Goal: Information Seeking & Learning: Learn about a topic

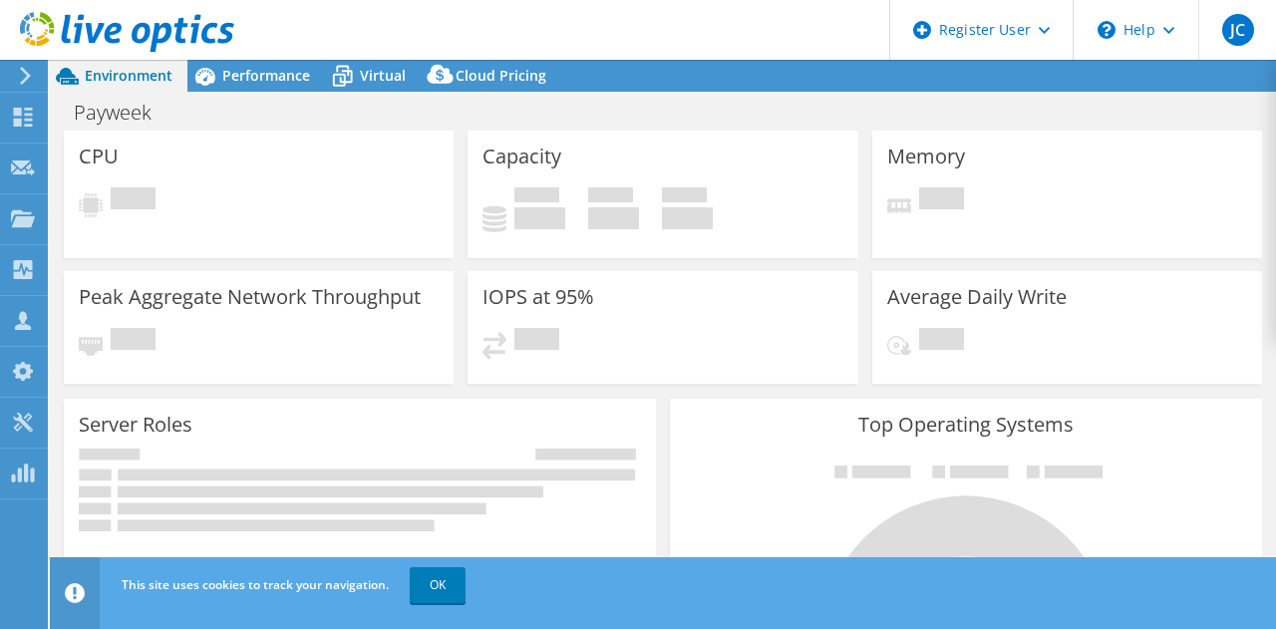
select select "USD"
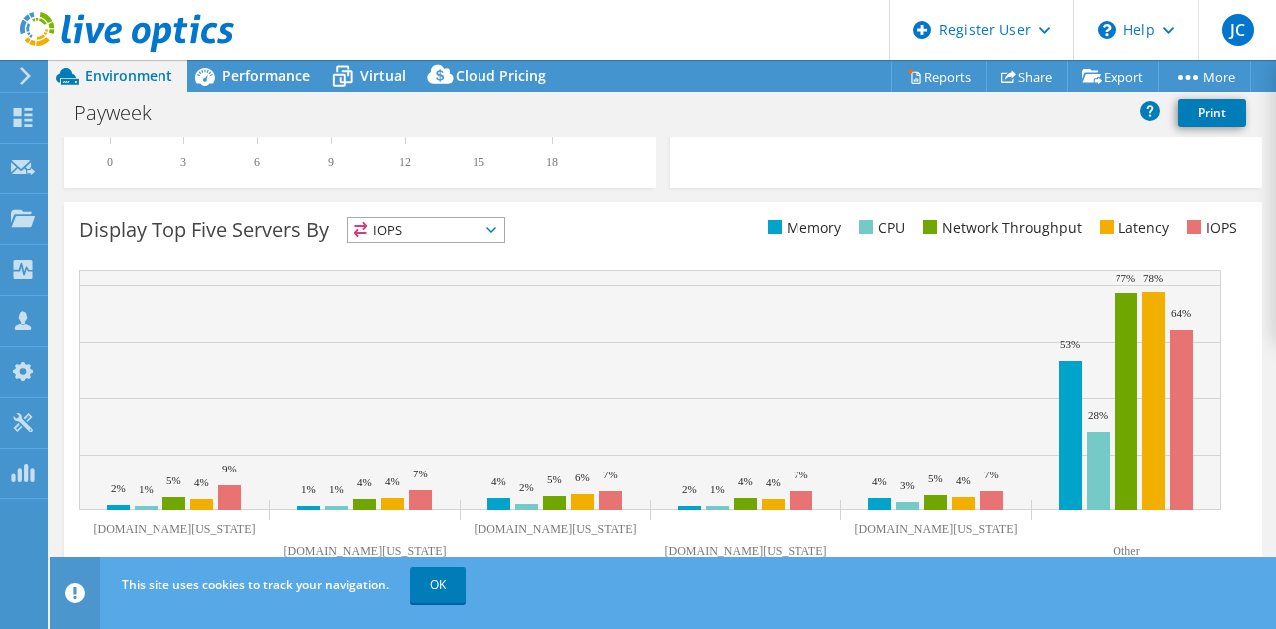
scroll to position [755, 0]
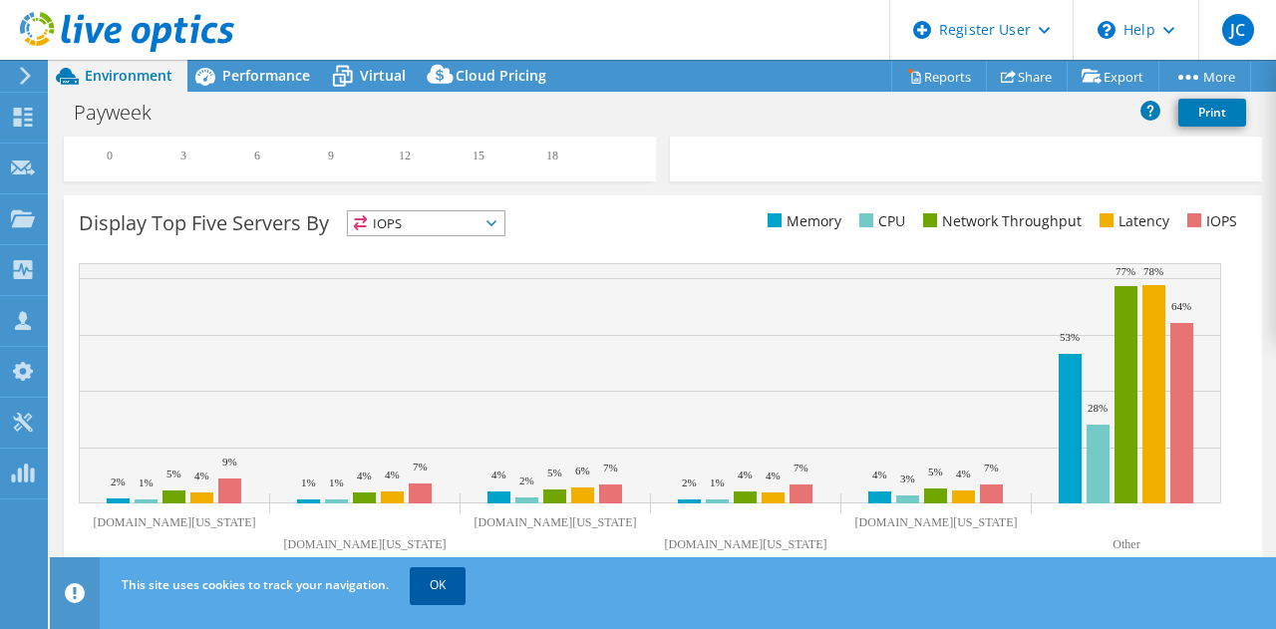
click at [447, 586] on link "OK" at bounding box center [438, 585] width 56 height 36
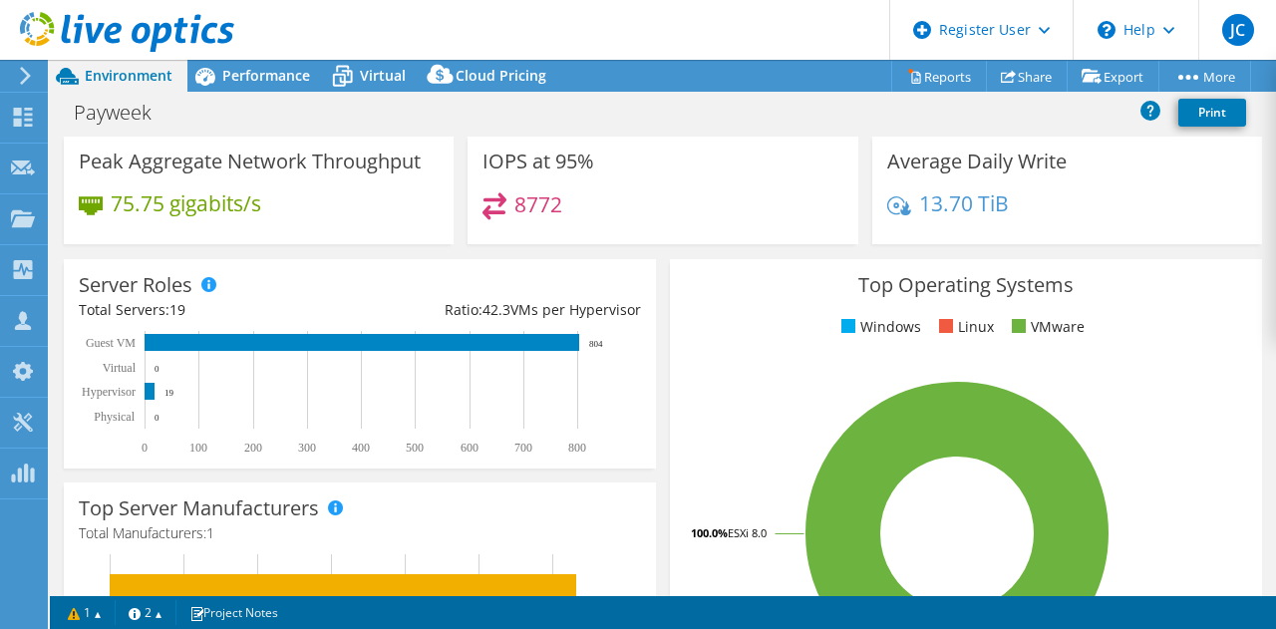
scroll to position [299, 0]
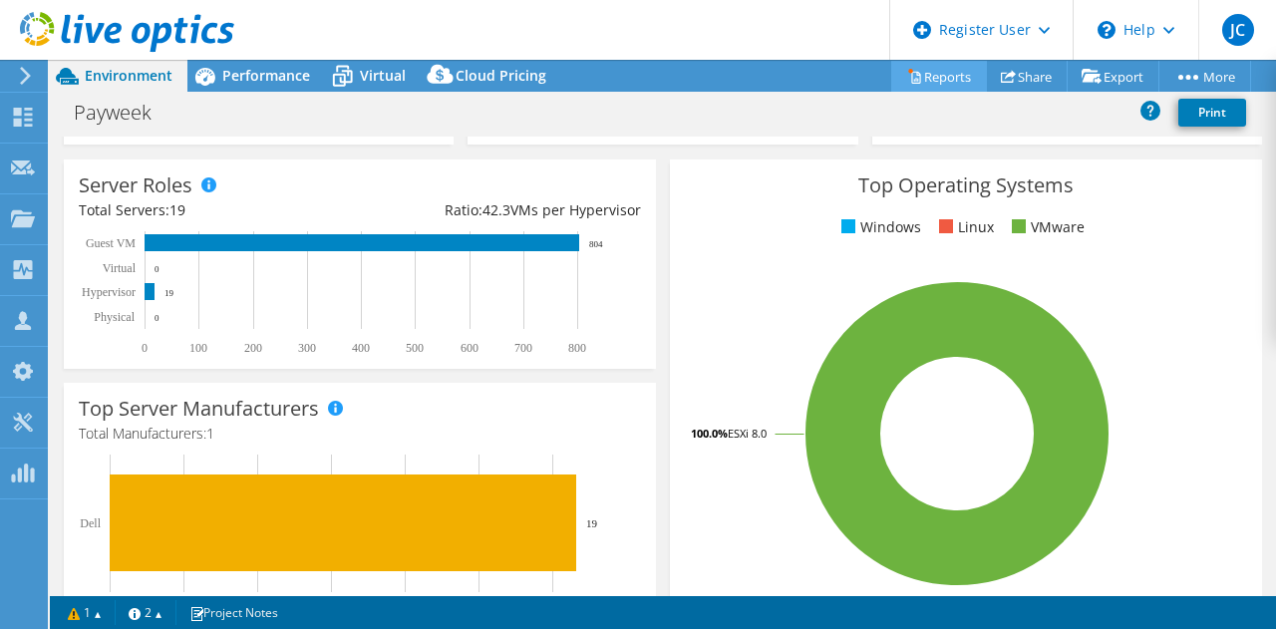
click at [937, 77] on link "Reports" at bounding box center [939, 76] width 96 height 31
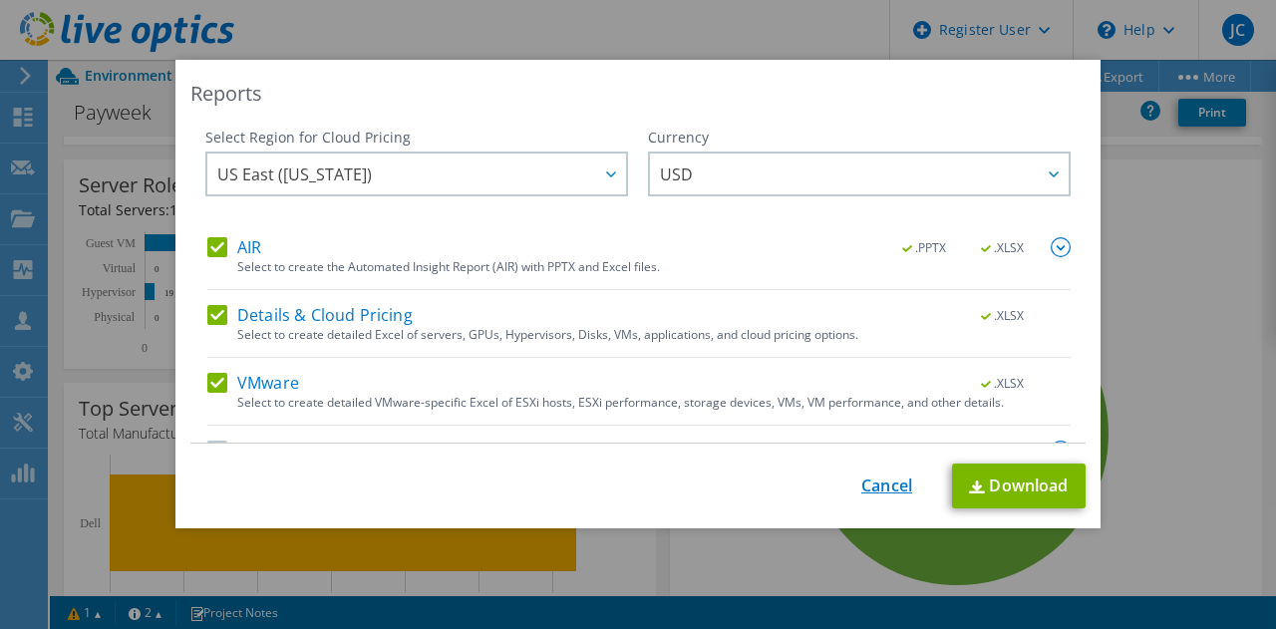
click at [877, 484] on link "Cancel" at bounding box center [886, 485] width 51 height 19
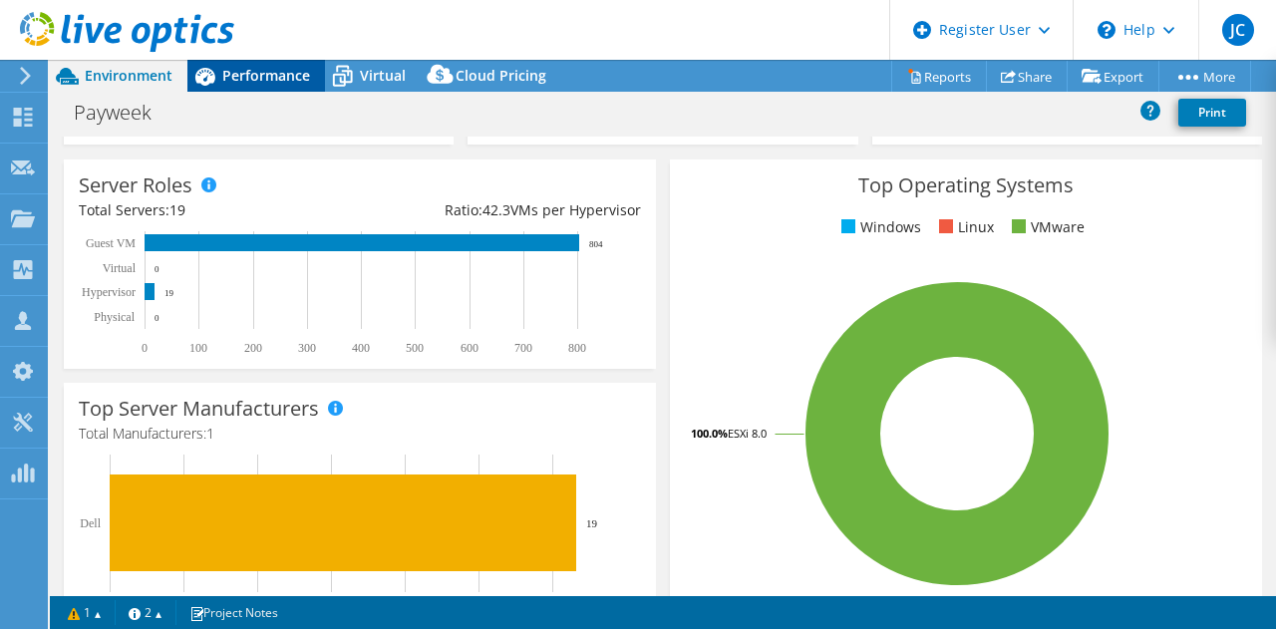
click at [248, 70] on span "Performance" at bounding box center [266, 75] width 88 height 19
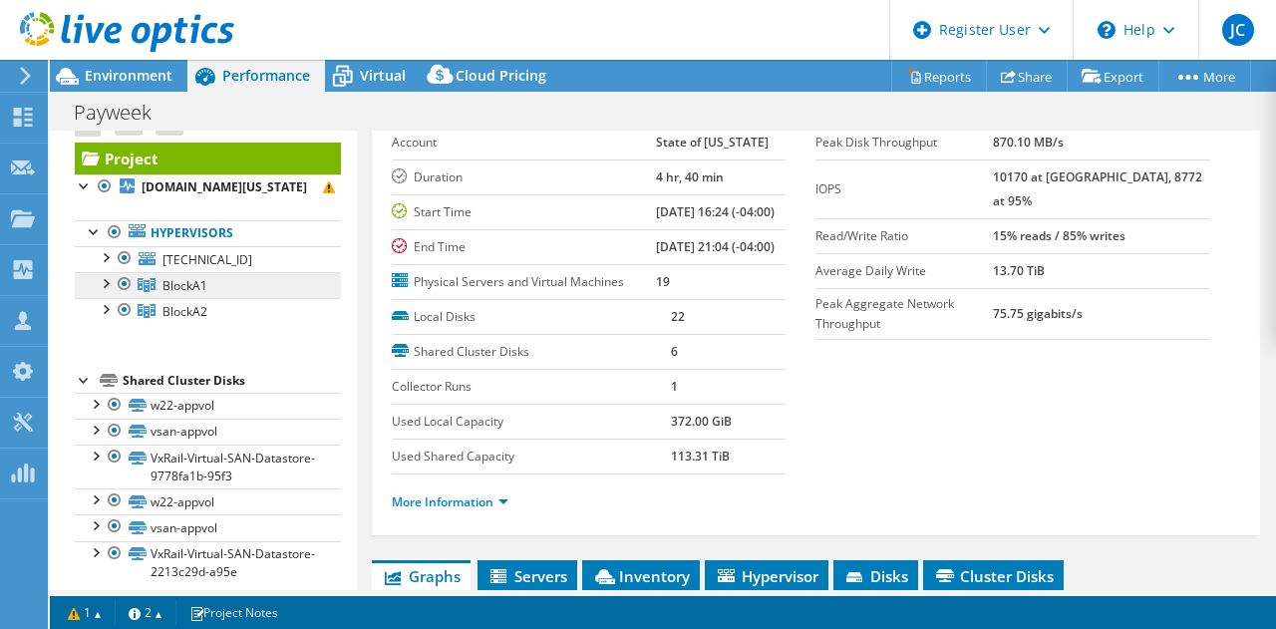
scroll to position [45, 0]
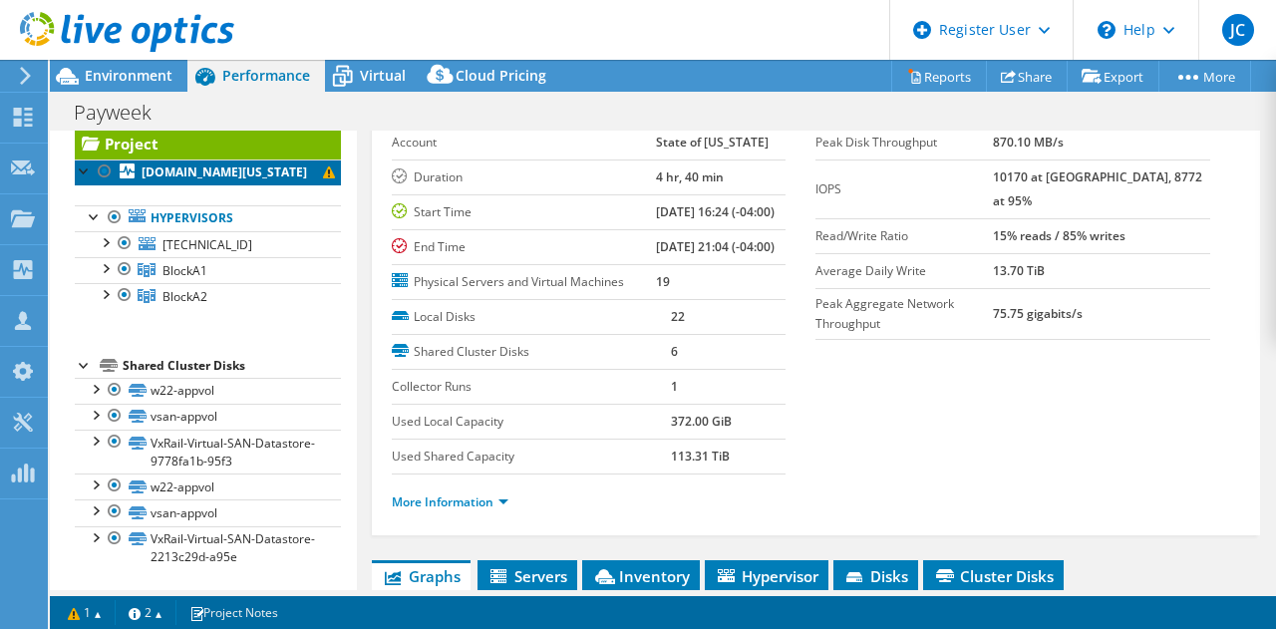
click at [223, 169] on b "hcs171vxr1vi001.state.mi.us" at bounding box center [224, 171] width 165 height 17
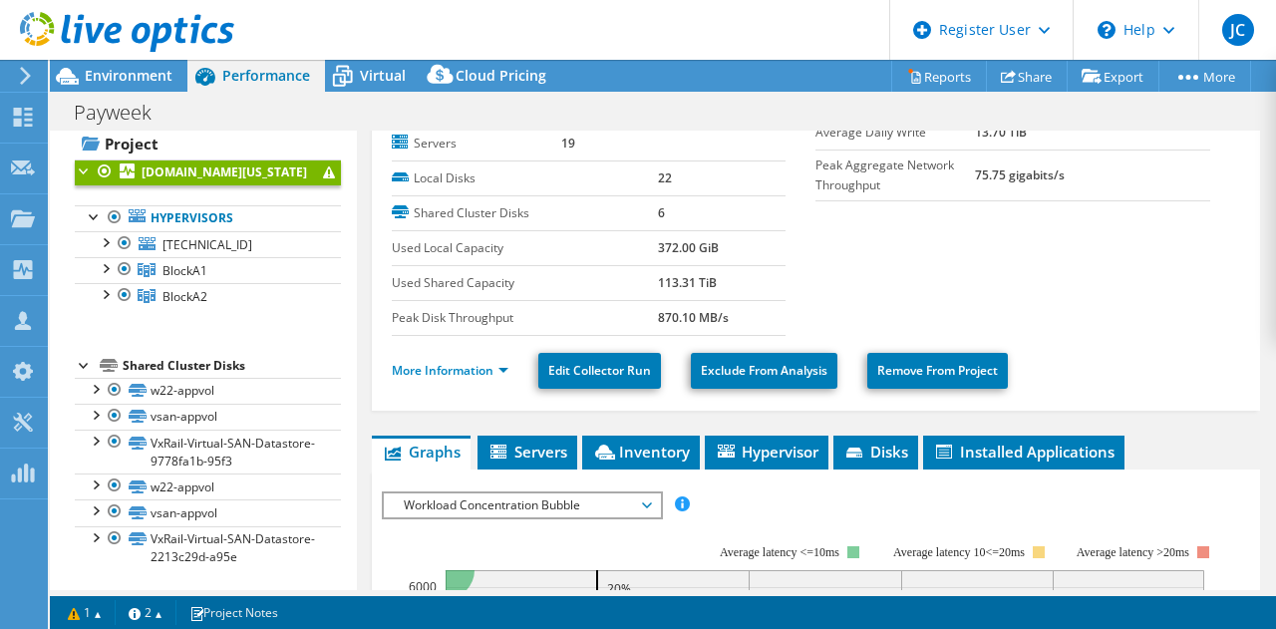
scroll to position [199, 0]
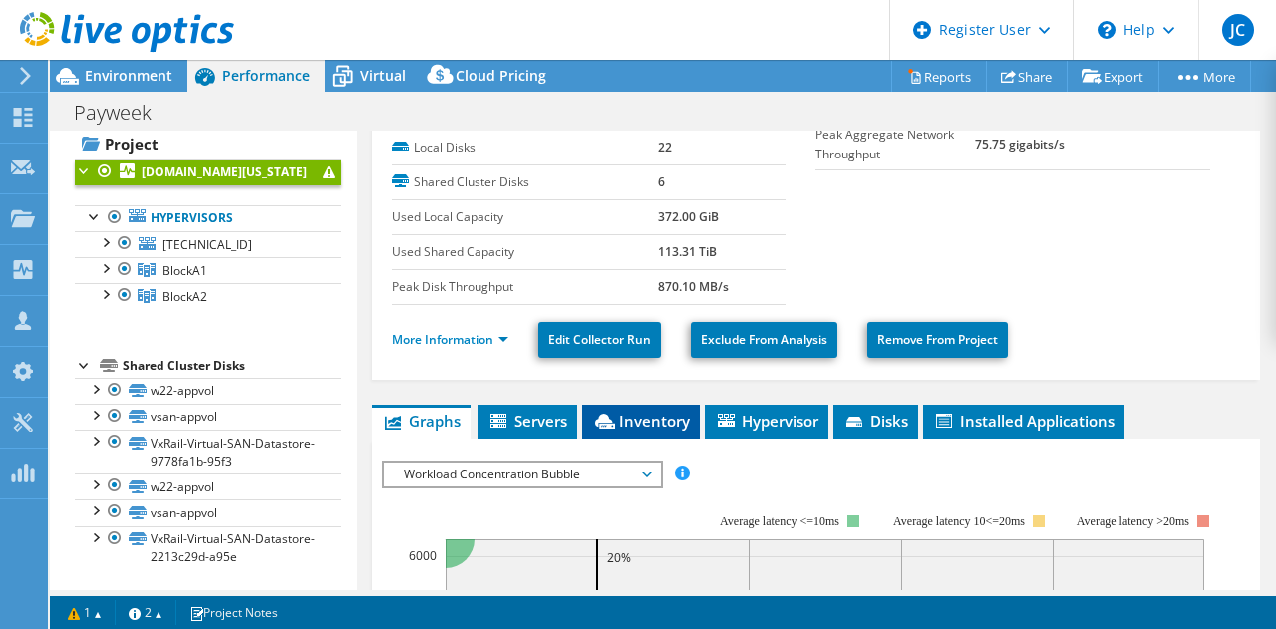
click at [625, 416] on span "Inventory" at bounding box center [641, 421] width 98 height 20
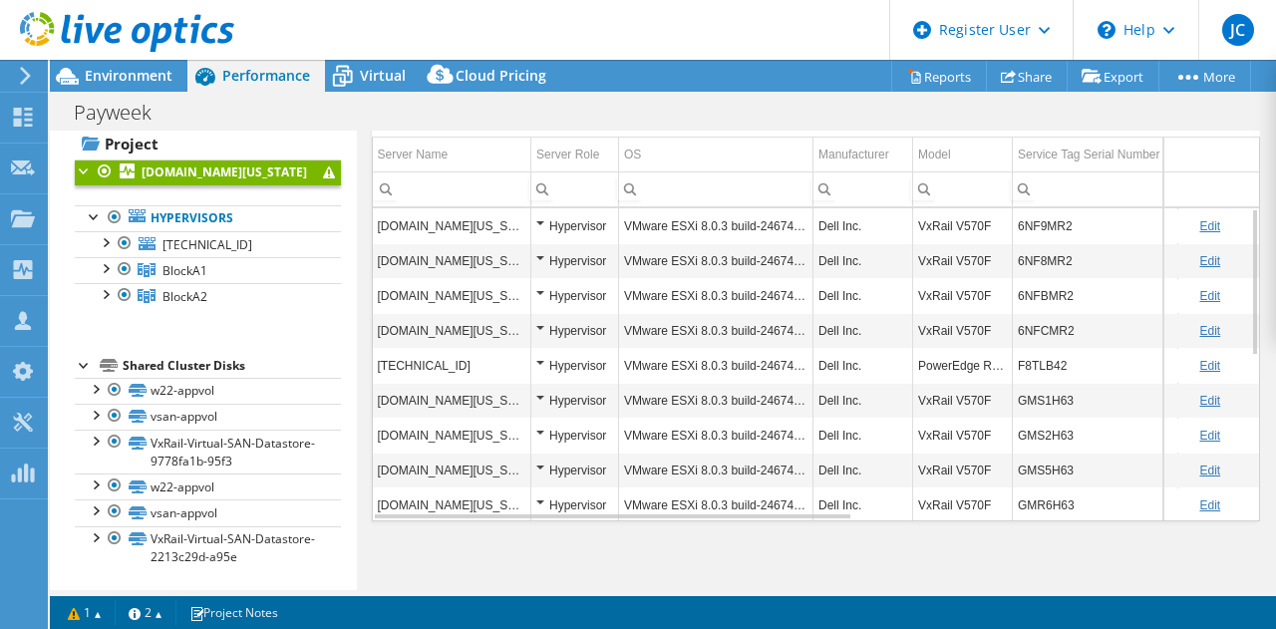
scroll to position [542, 0]
click at [541, 354] on div "Hypervisor" at bounding box center [574, 365] width 77 height 24
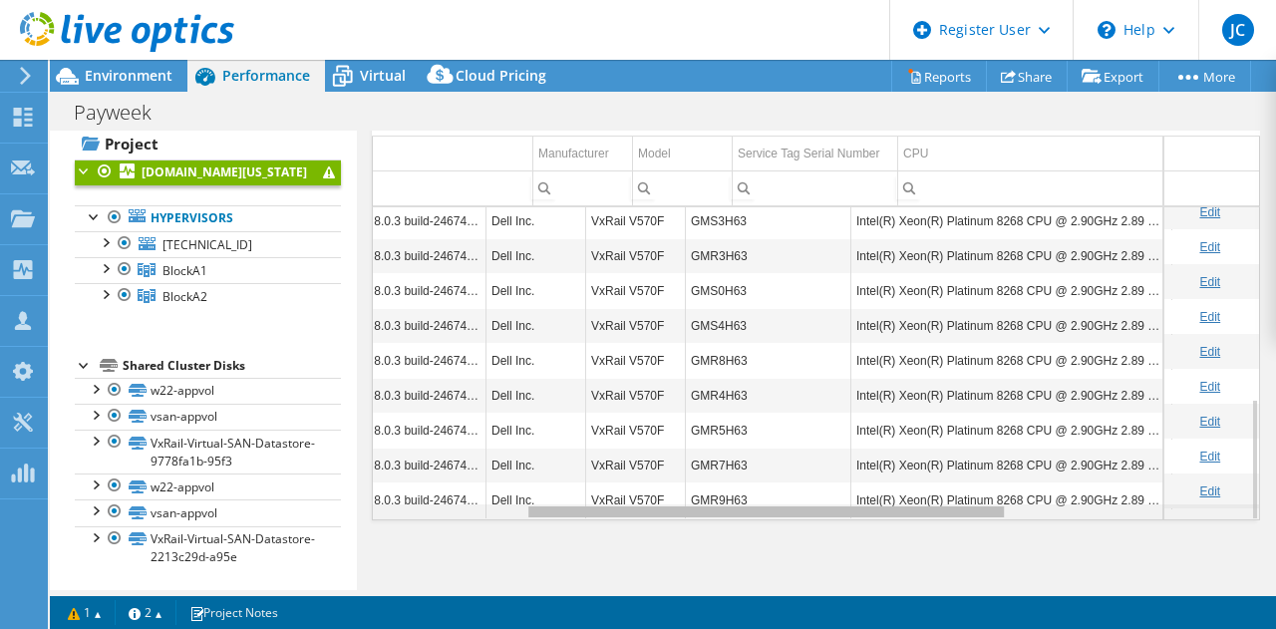
scroll to position [0, 0]
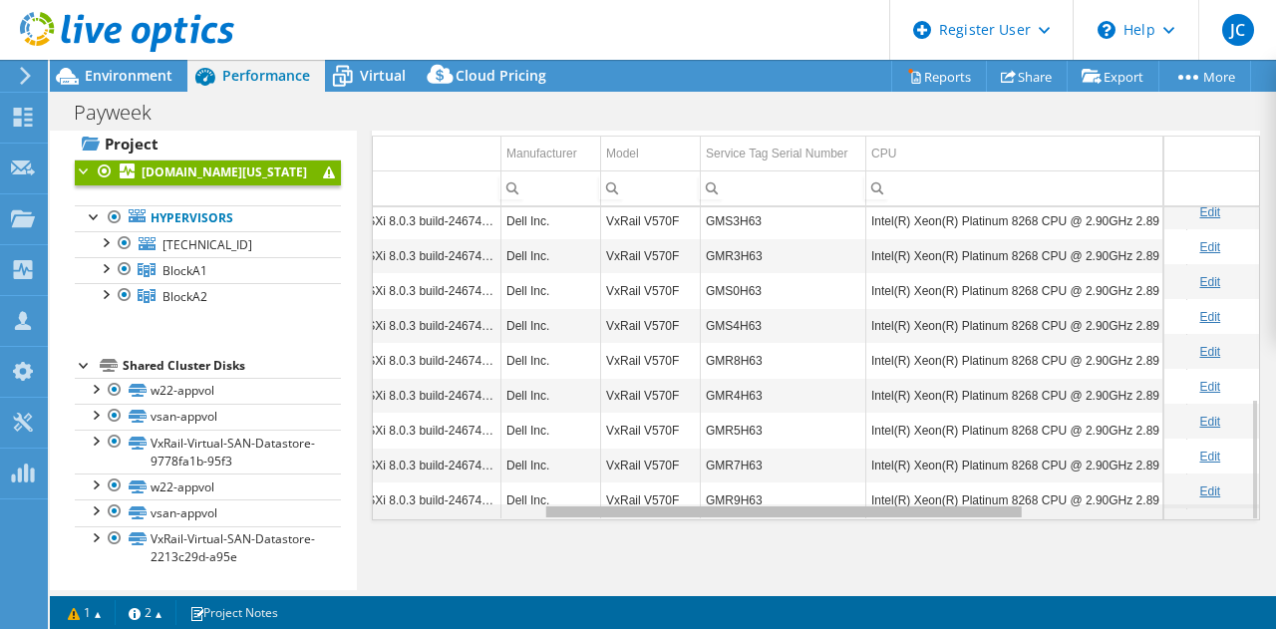
drag, startPoint x: 821, startPoint y: 507, endPoint x: 995, endPoint y: 495, distance: 173.9
click at [995, 495] on body "JC Dell User Jason Cornell Jason.Cornell@dell.com Dell My Profile Log Out \n He…" at bounding box center [638, 314] width 1276 height 629
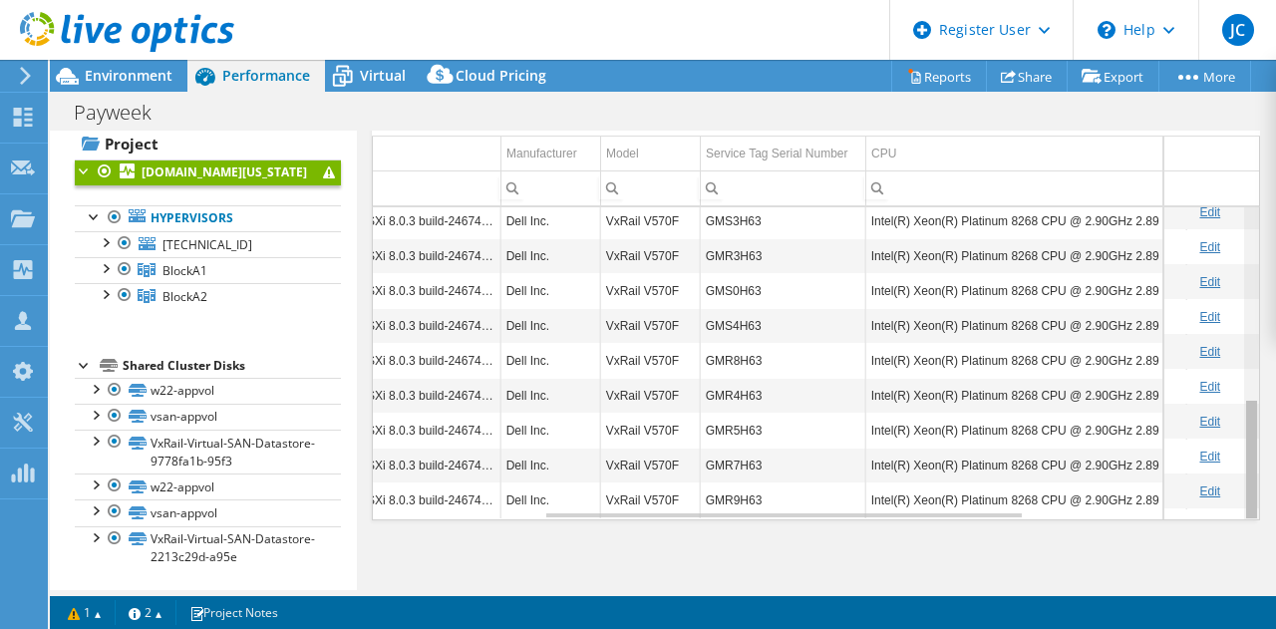
drag, startPoint x: 1237, startPoint y: 414, endPoint x: 1231, endPoint y: 501, distance: 87.9
click at [1231, 501] on body "JC Dell User Jason Cornell Jason.Cornell@dell.com Dell My Profile Log Out \n He…" at bounding box center [638, 314] width 1276 height 629
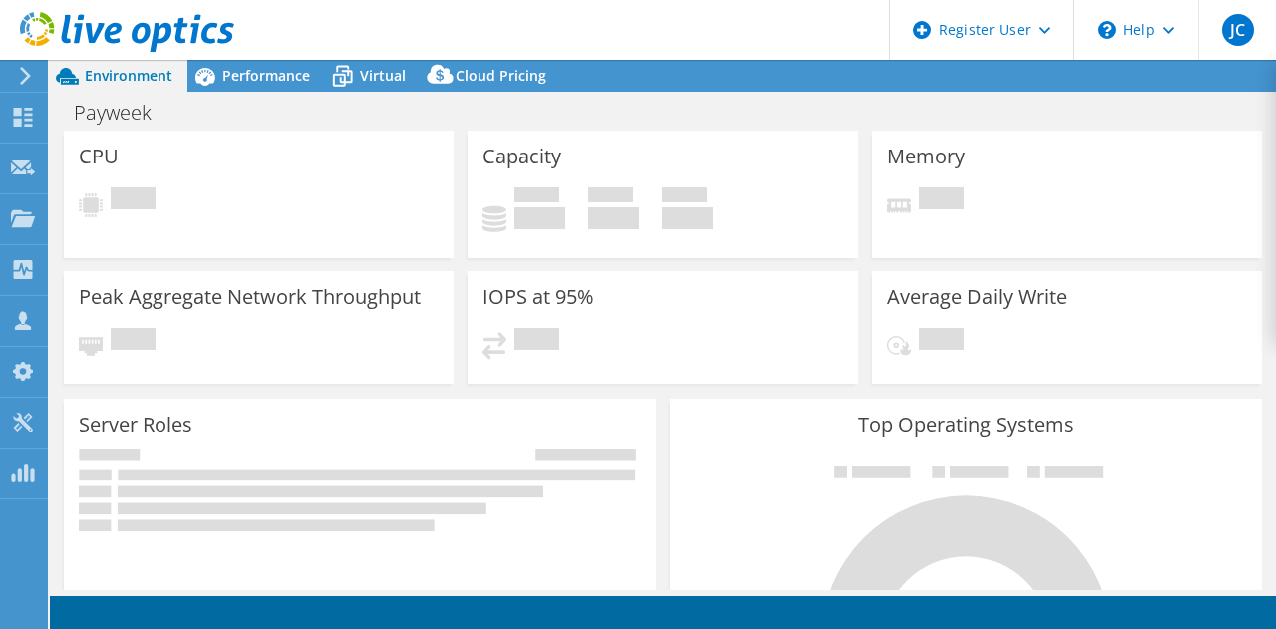
select select "USD"
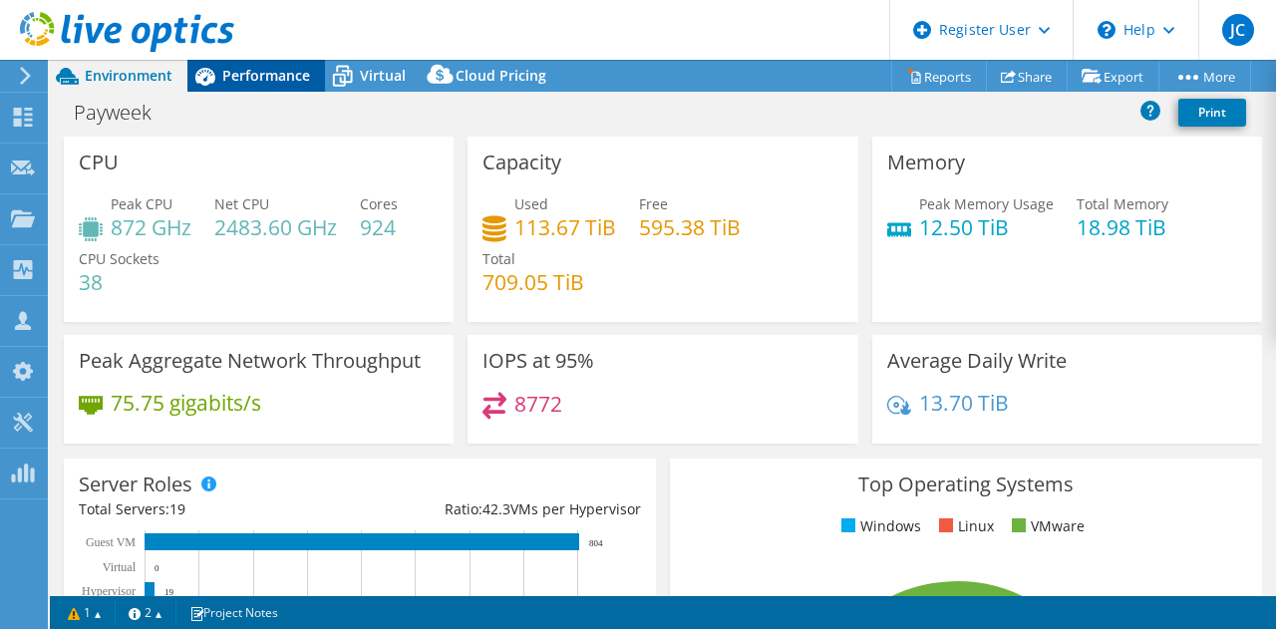
click at [263, 74] on span "Performance" at bounding box center [266, 75] width 88 height 19
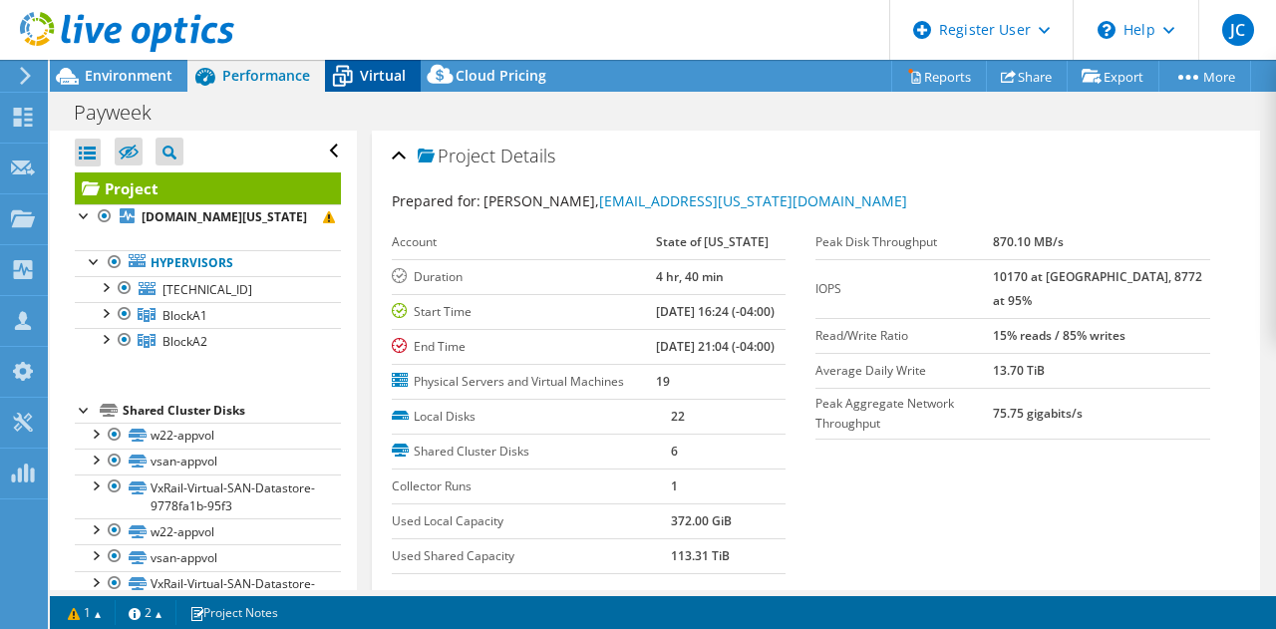
click at [382, 67] on span "Virtual" at bounding box center [383, 75] width 46 height 19
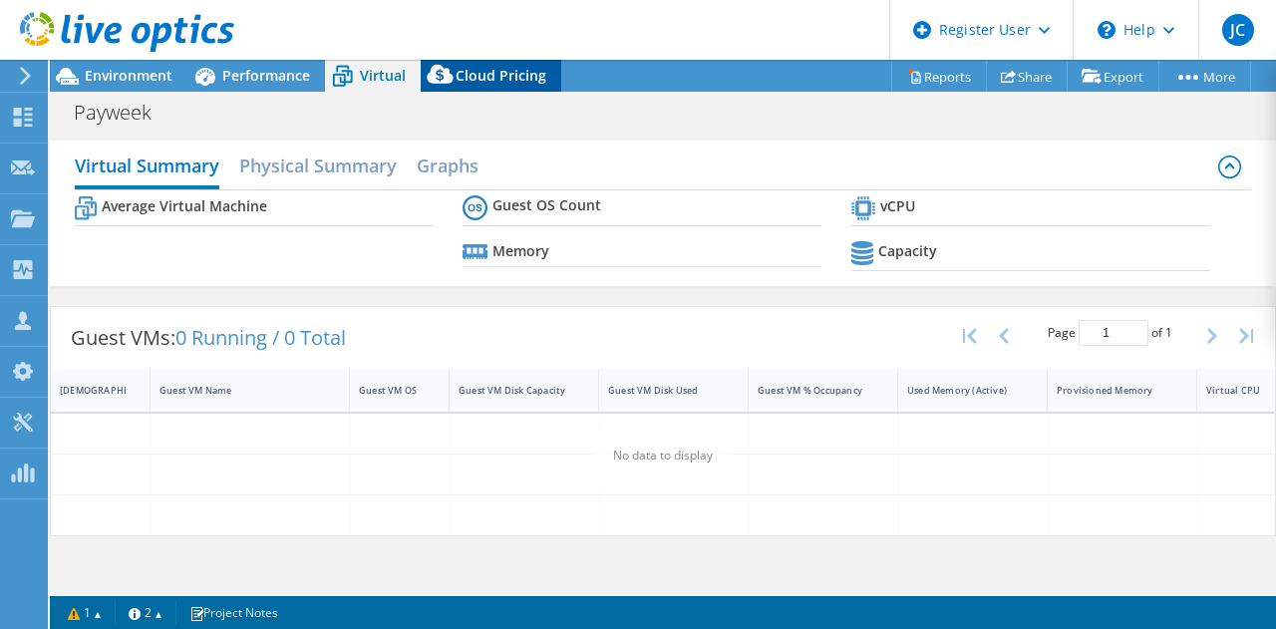
click at [494, 72] on span "Cloud Pricing" at bounding box center [501, 75] width 91 height 19
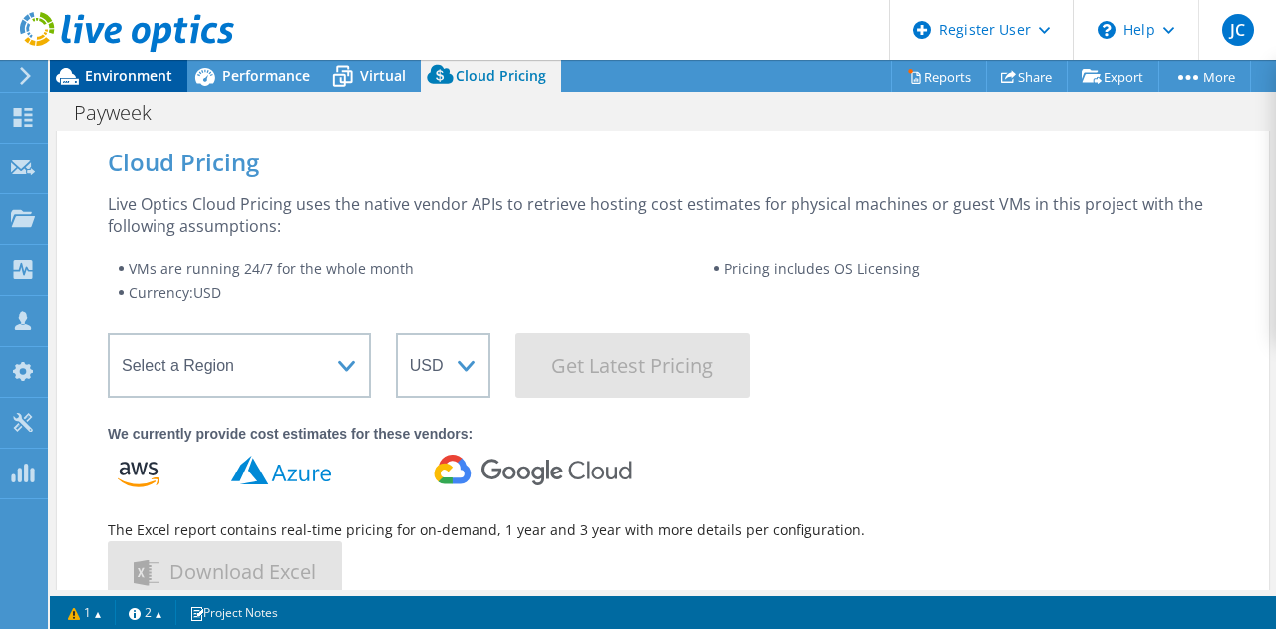
click at [131, 73] on span "Environment" at bounding box center [129, 75] width 88 height 19
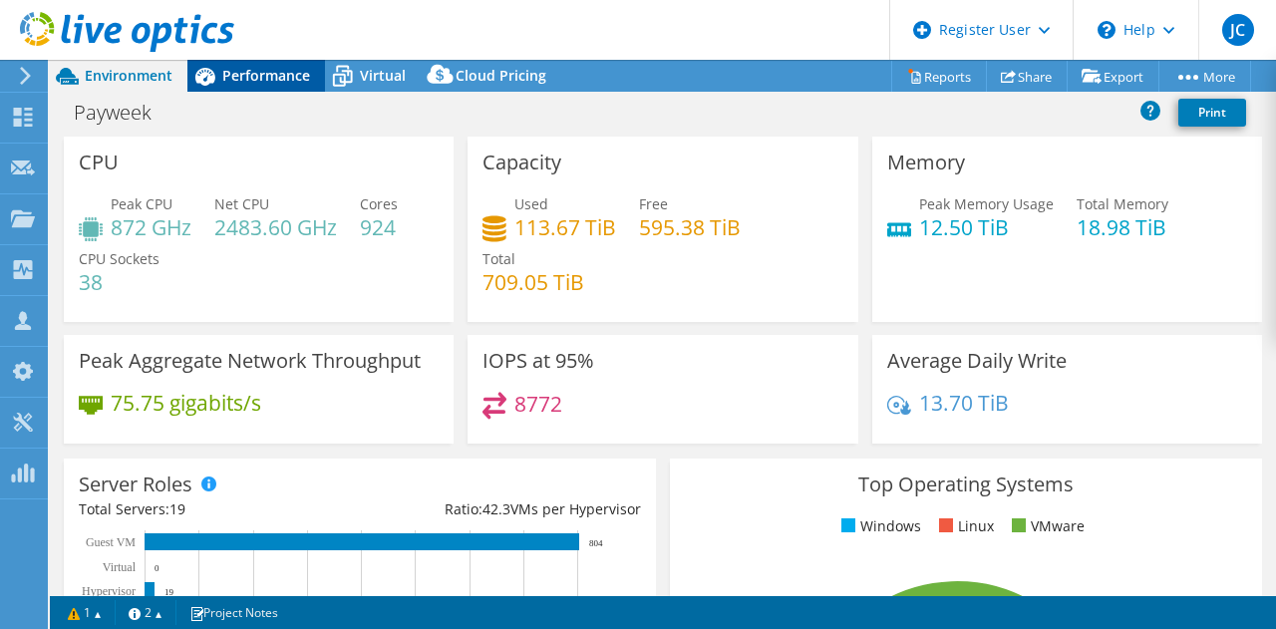
click at [263, 72] on span "Performance" at bounding box center [266, 75] width 88 height 19
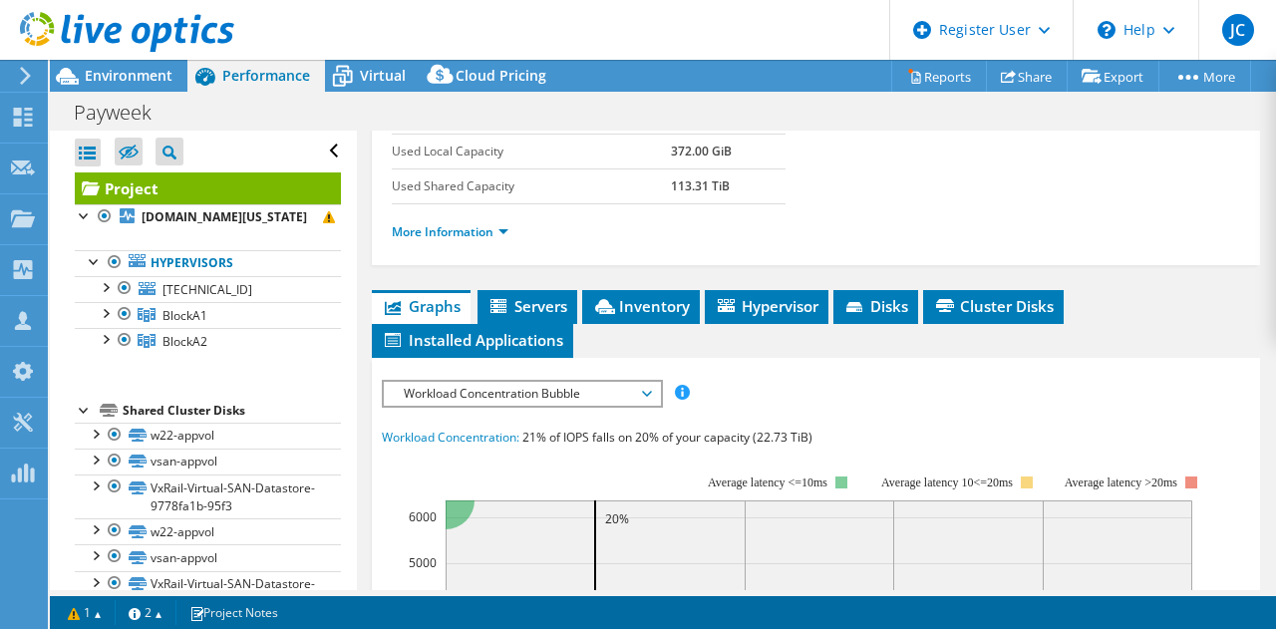
scroll to position [399, 0]
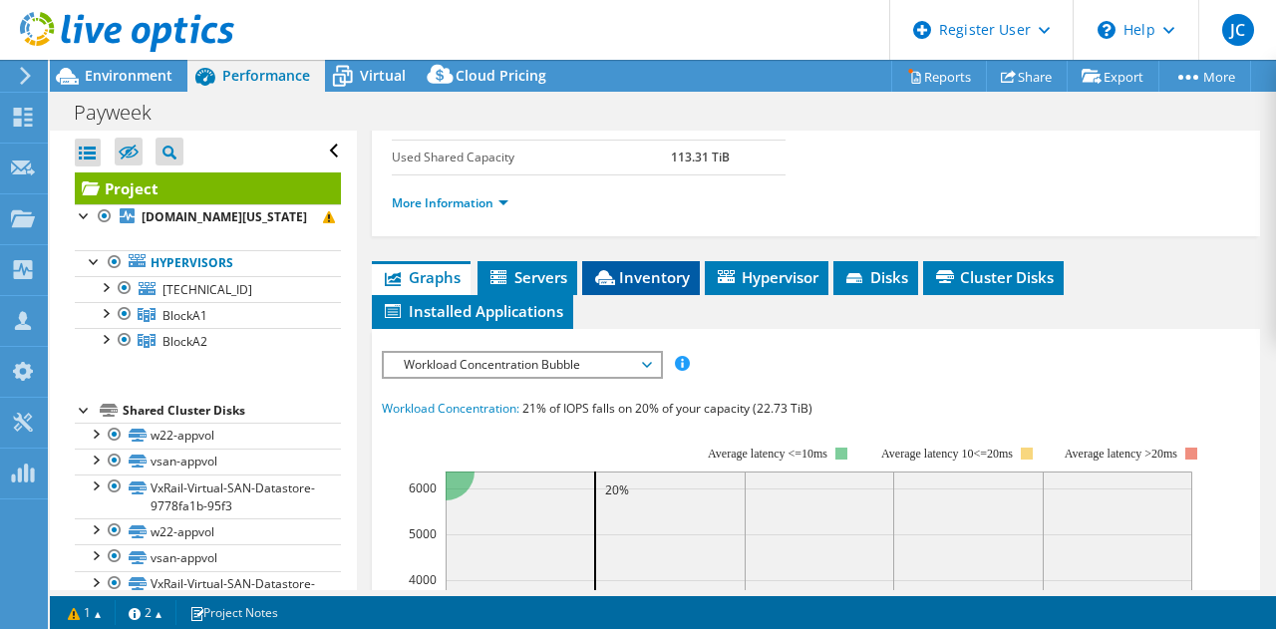
click at [660, 287] on span "Inventory" at bounding box center [641, 277] width 98 height 20
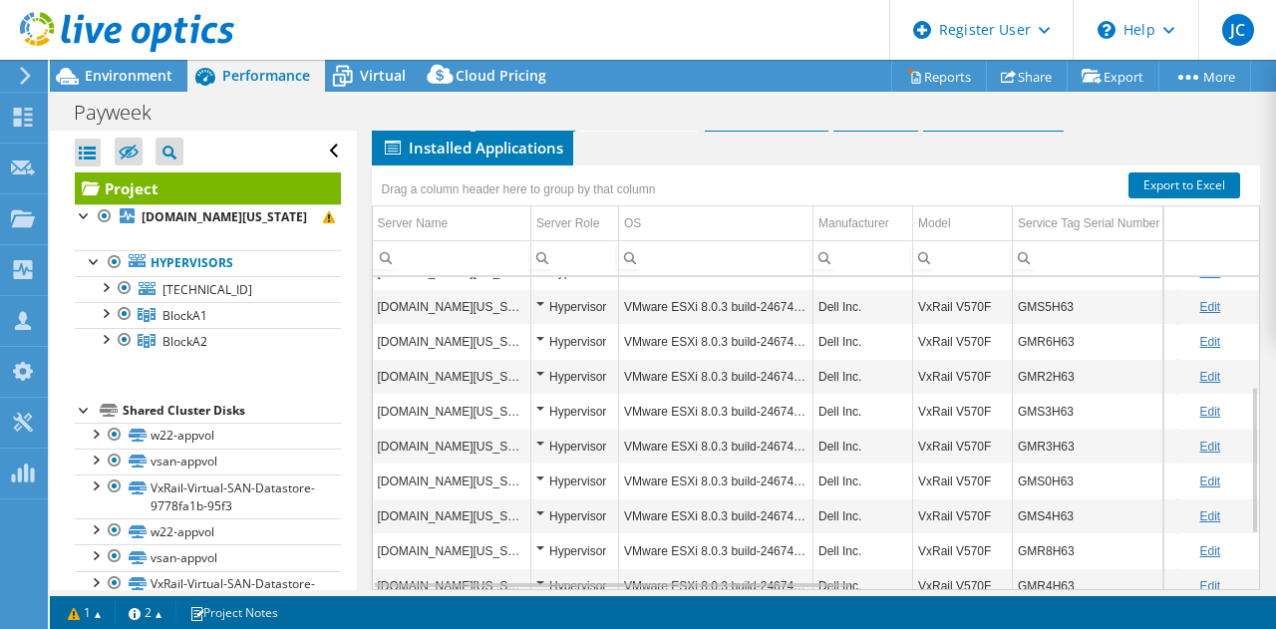
scroll to position [662, 0]
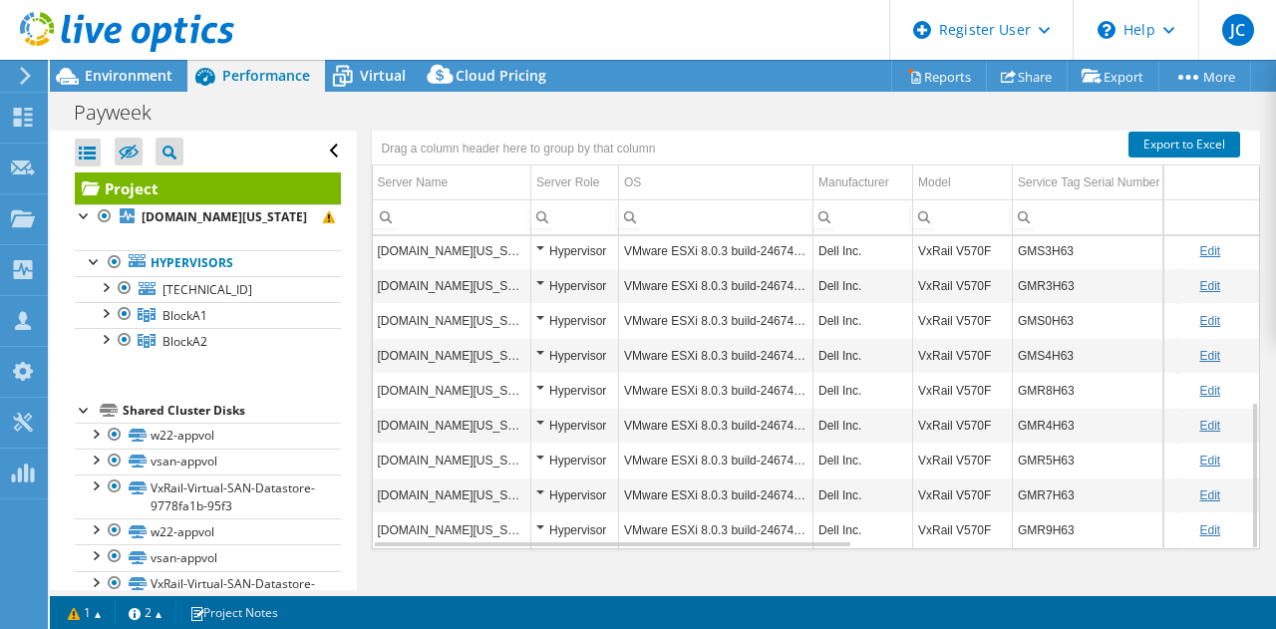
click at [23, 73] on icon at bounding box center [25, 76] width 15 height 18
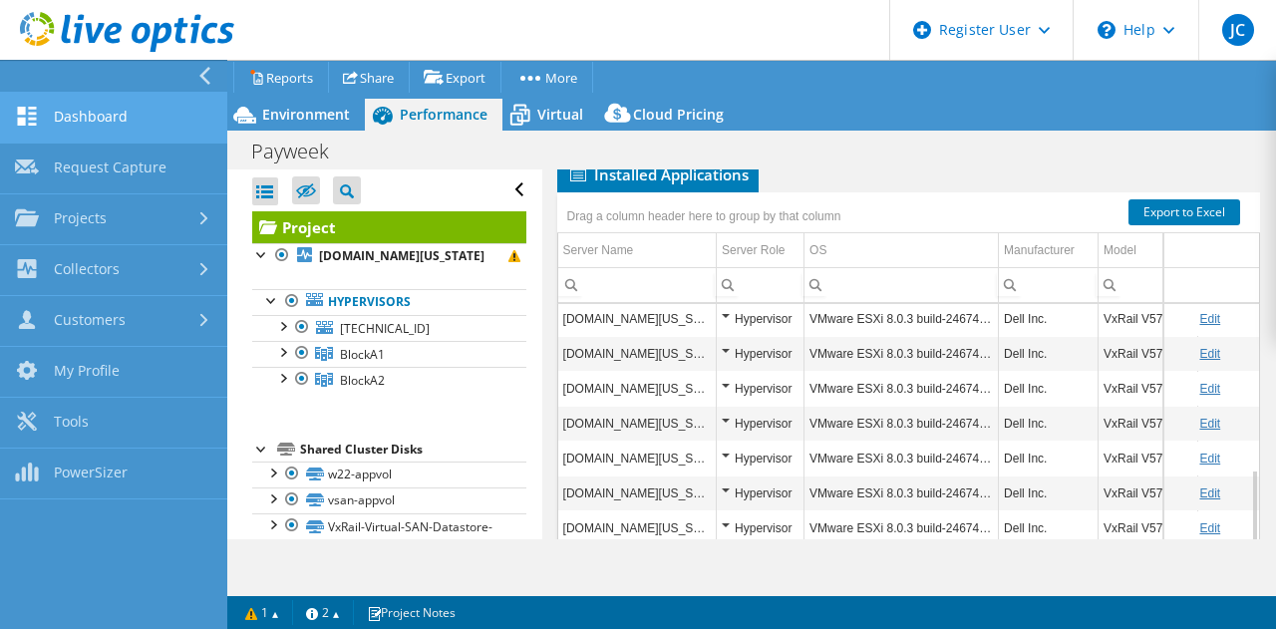
click at [109, 116] on link "Dashboard" at bounding box center [113, 118] width 227 height 51
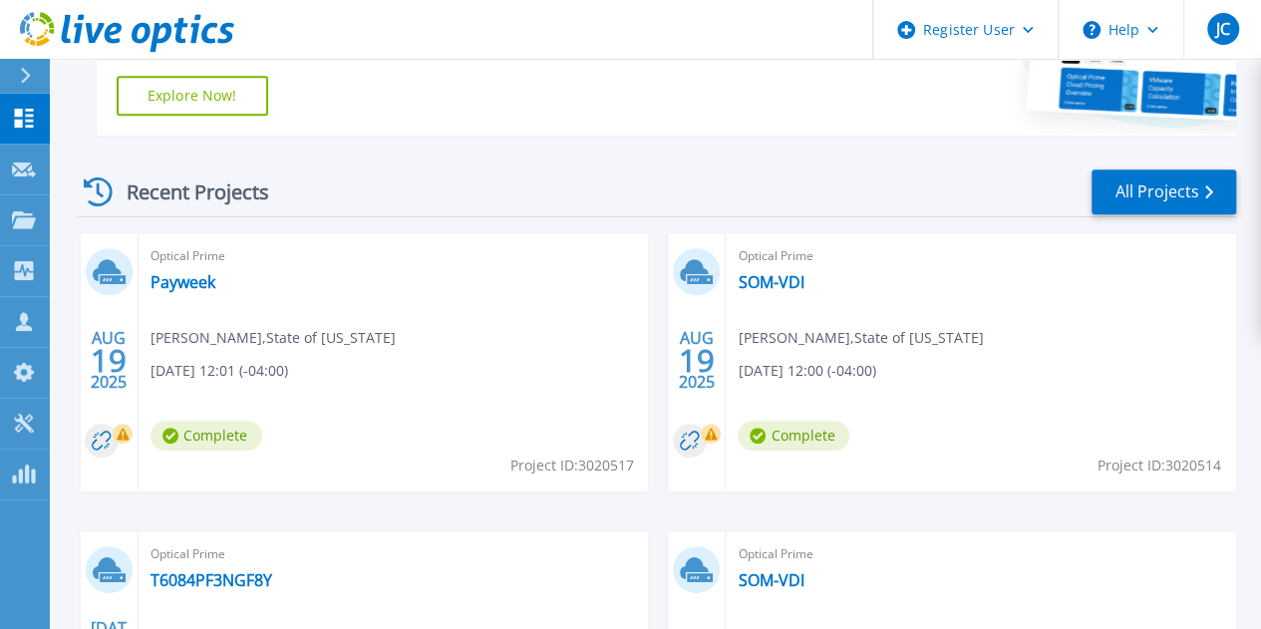
scroll to position [498, 0]
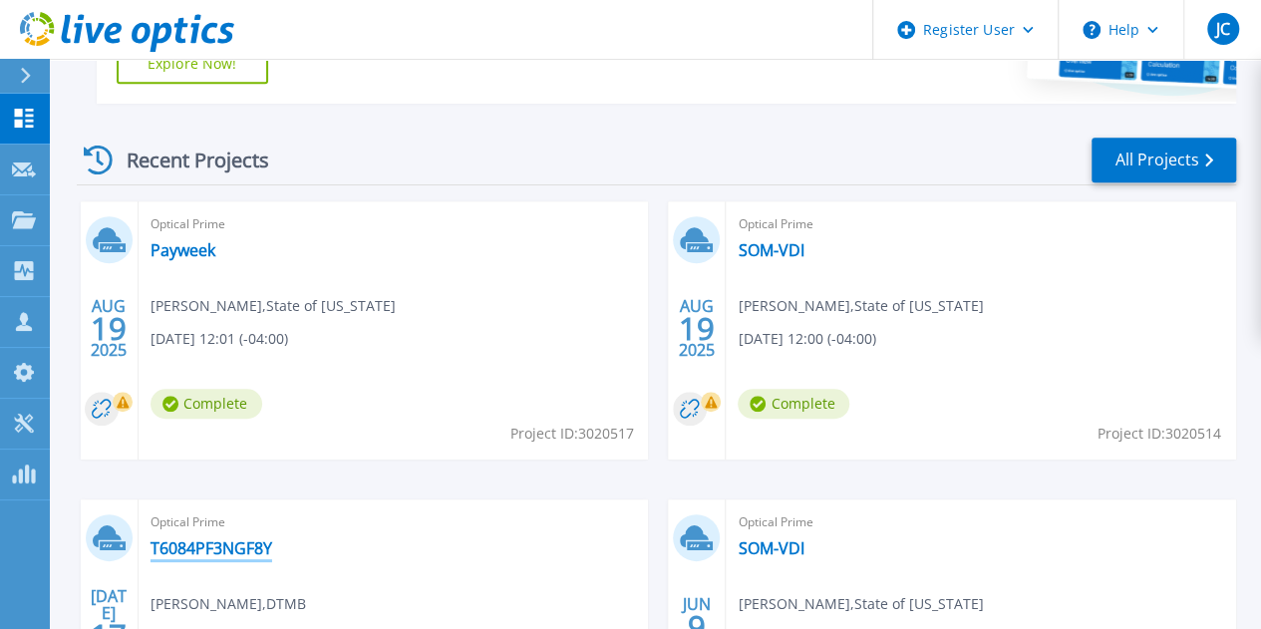
click at [272, 538] on link "T6084PF3NGF8Y" at bounding box center [212, 548] width 122 height 20
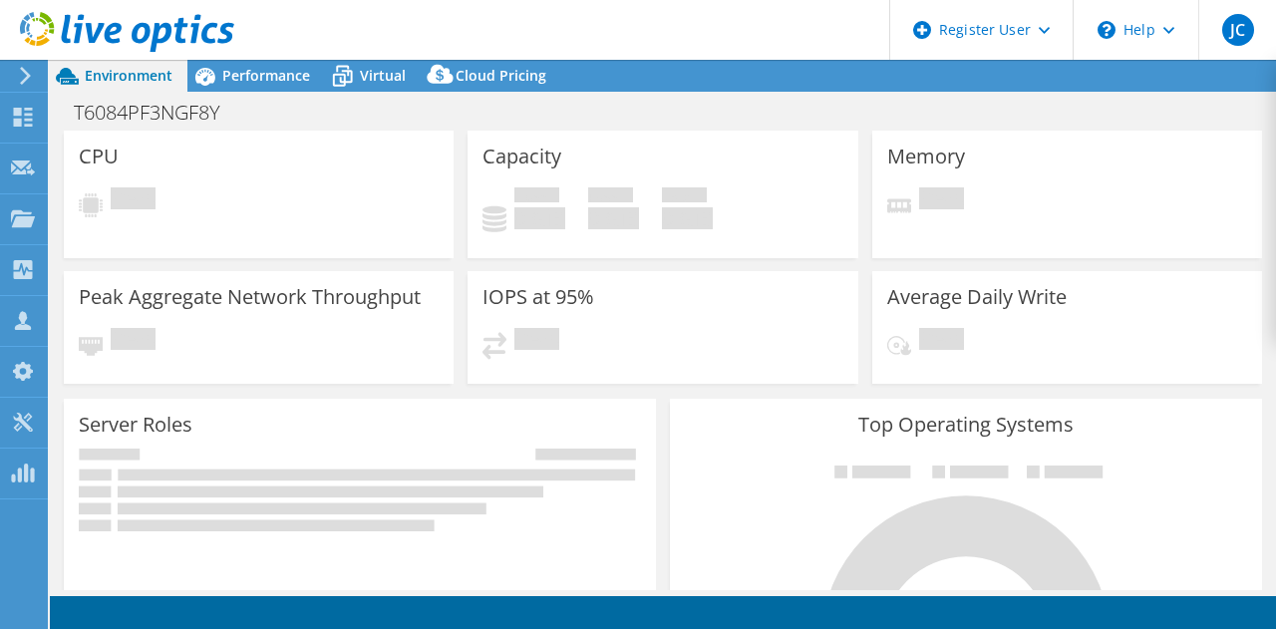
select select "USD"
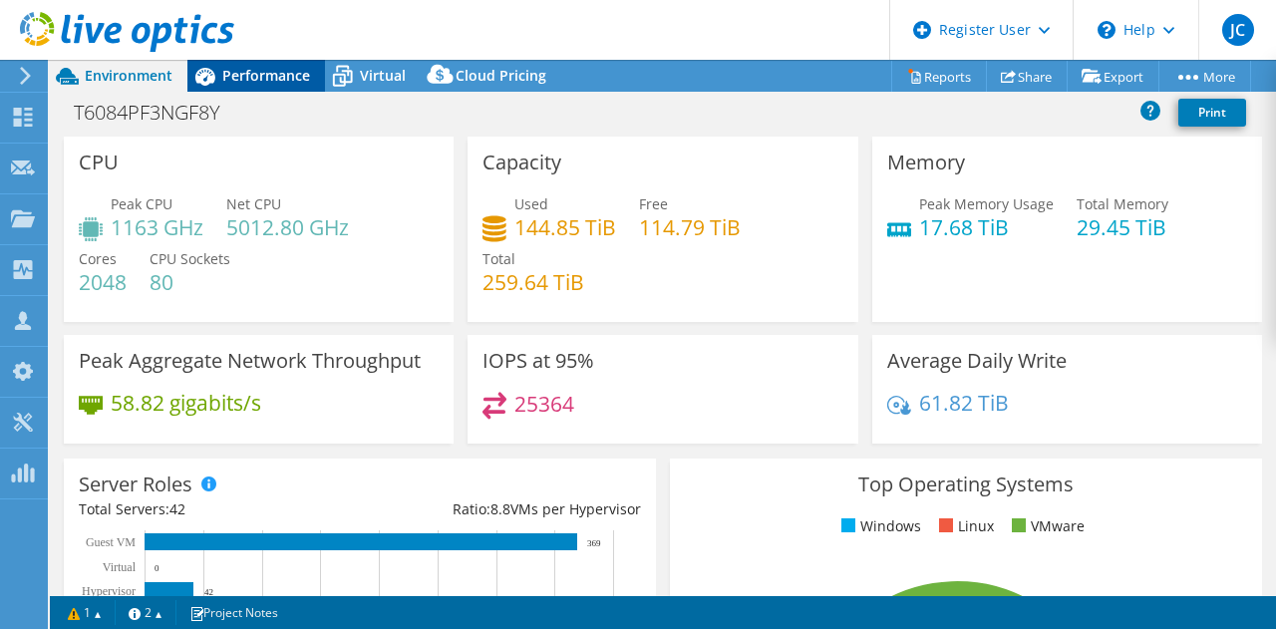
click at [267, 69] on span "Performance" at bounding box center [266, 75] width 88 height 19
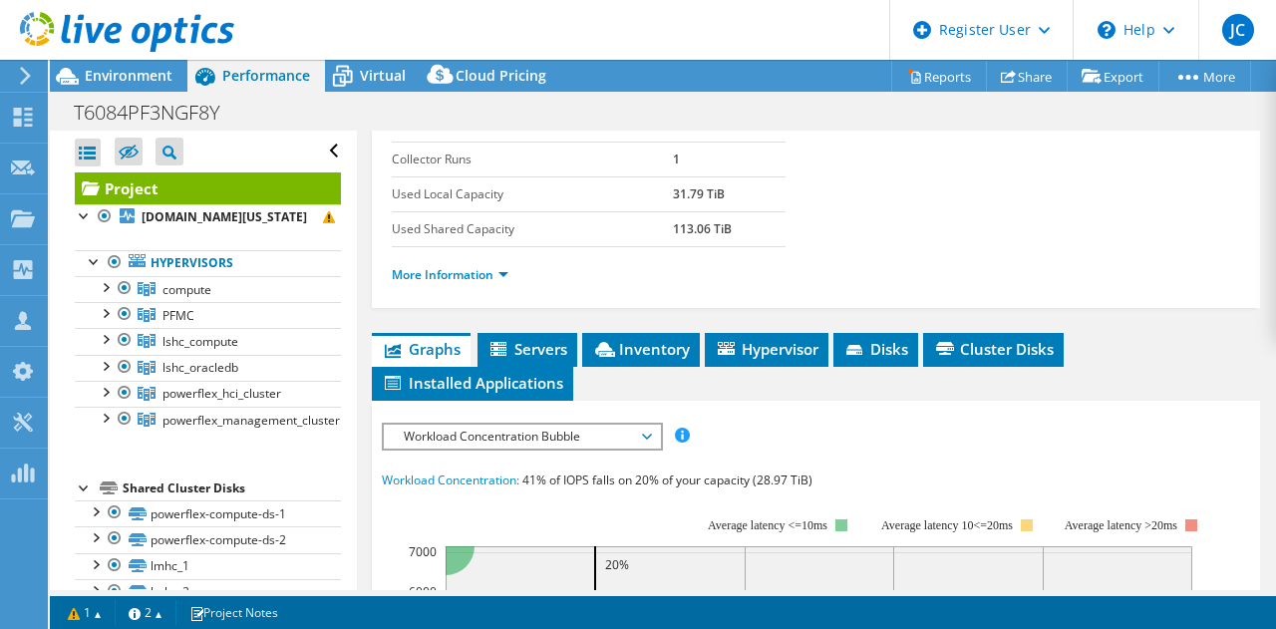
scroll to position [399, 0]
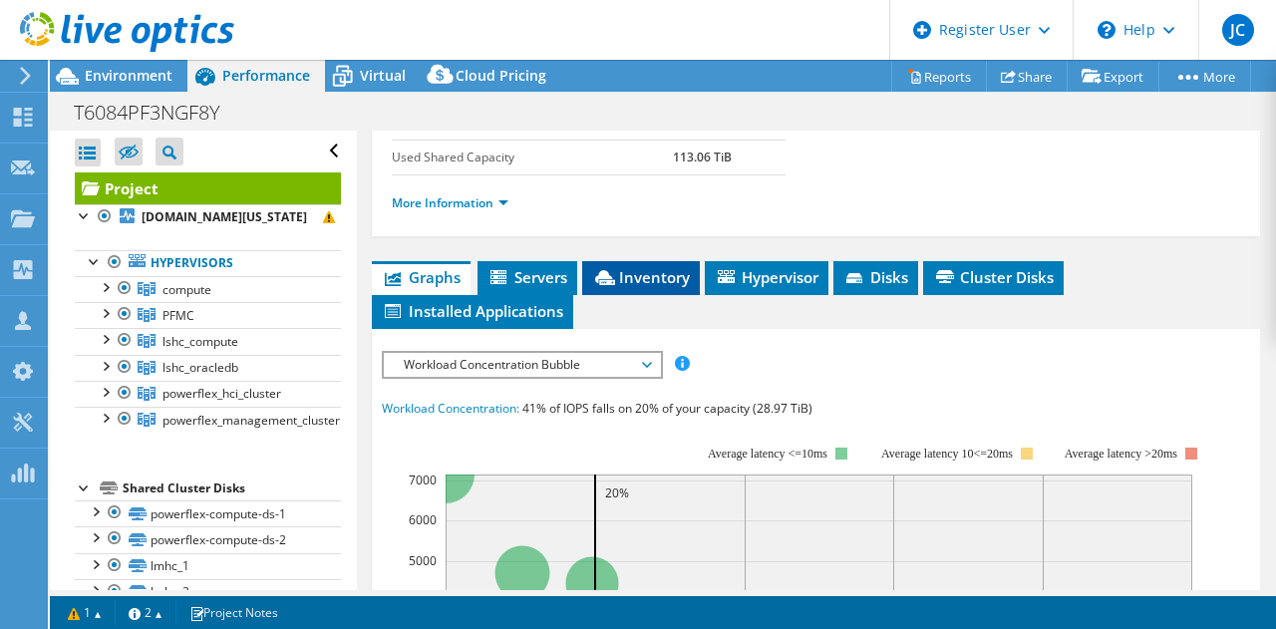
click at [656, 287] on span "Inventory" at bounding box center [641, 277] width 98 height 20
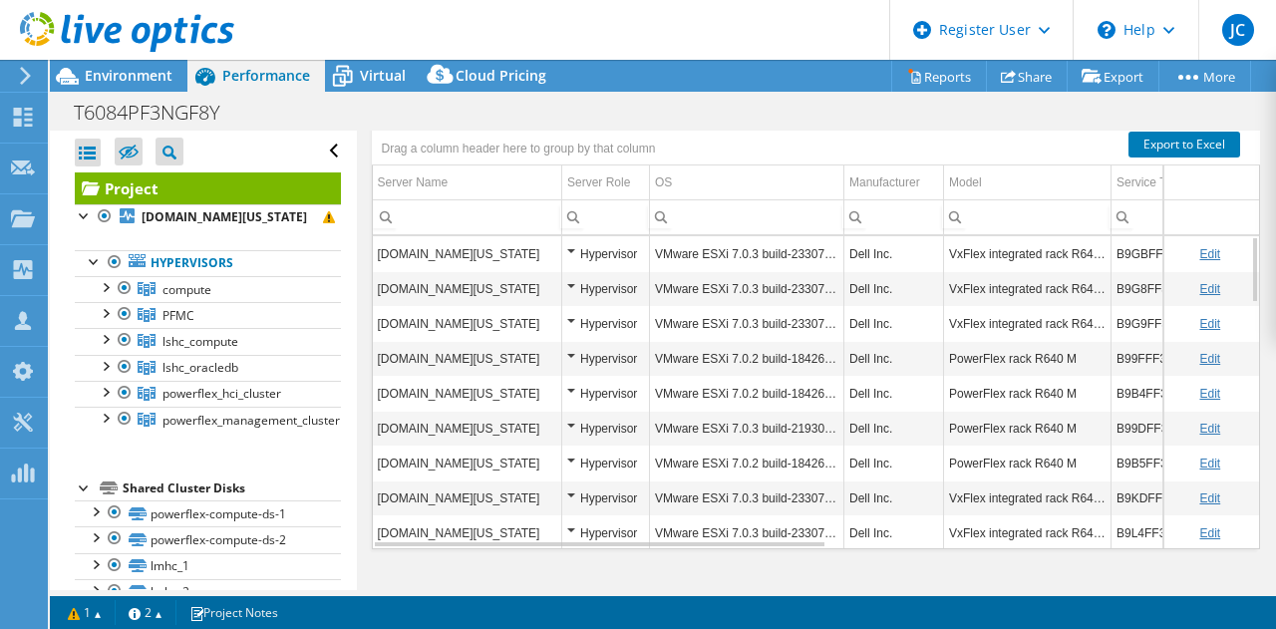
scroll to position [662, 0]
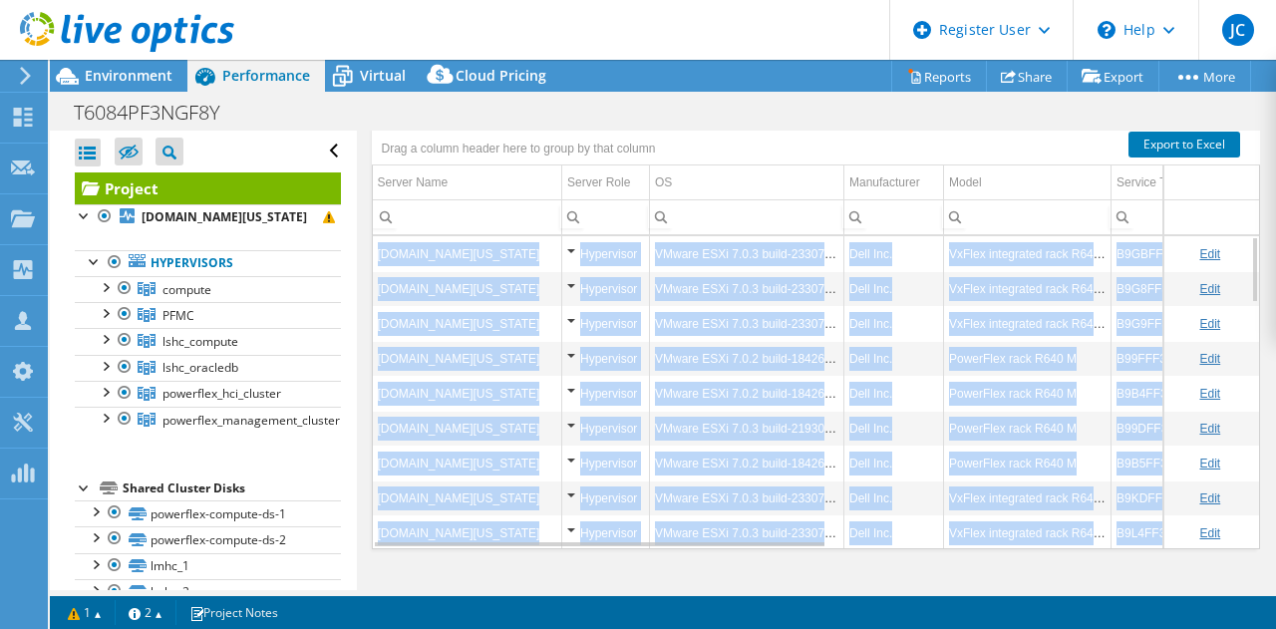
drag, startPoint x: 1245, startPoint y: 265, endPoint x: 1240, endPoint y: 286, distance: 21.5
click at [1240, 286] on div "Project Details Prepared for: Mutale Mulenga, mulengam@michigan.gov Account DTM…" at bounding box center [816, 59] width 919 height 1063
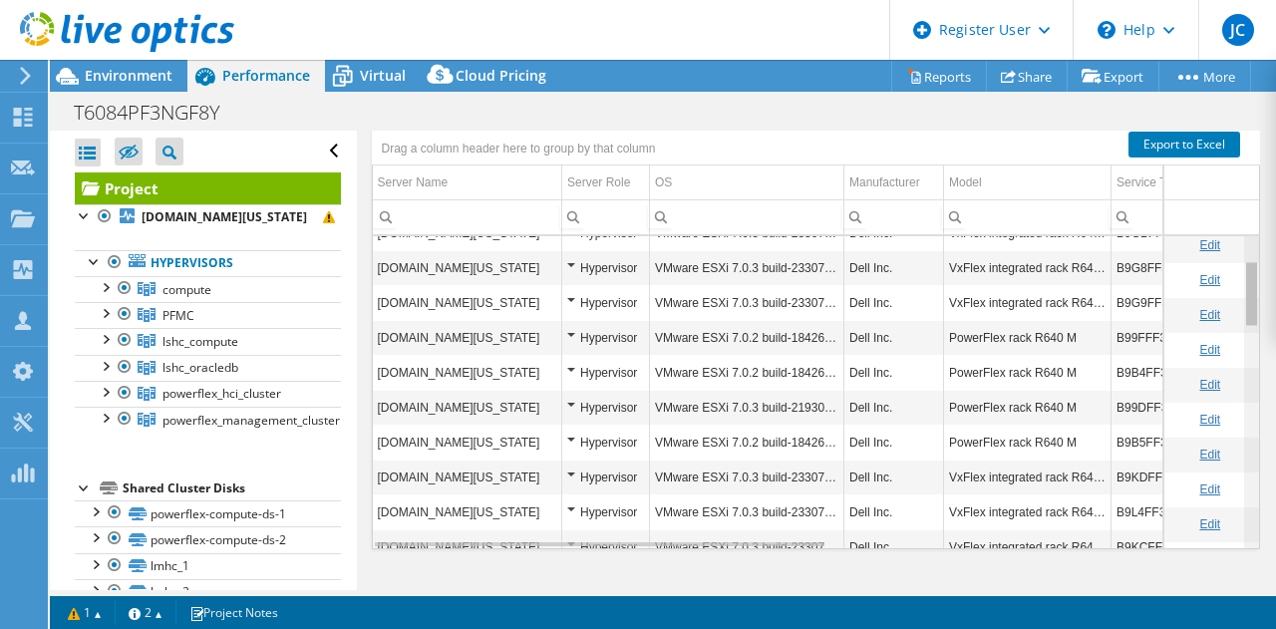
scroll to position [0, 0]
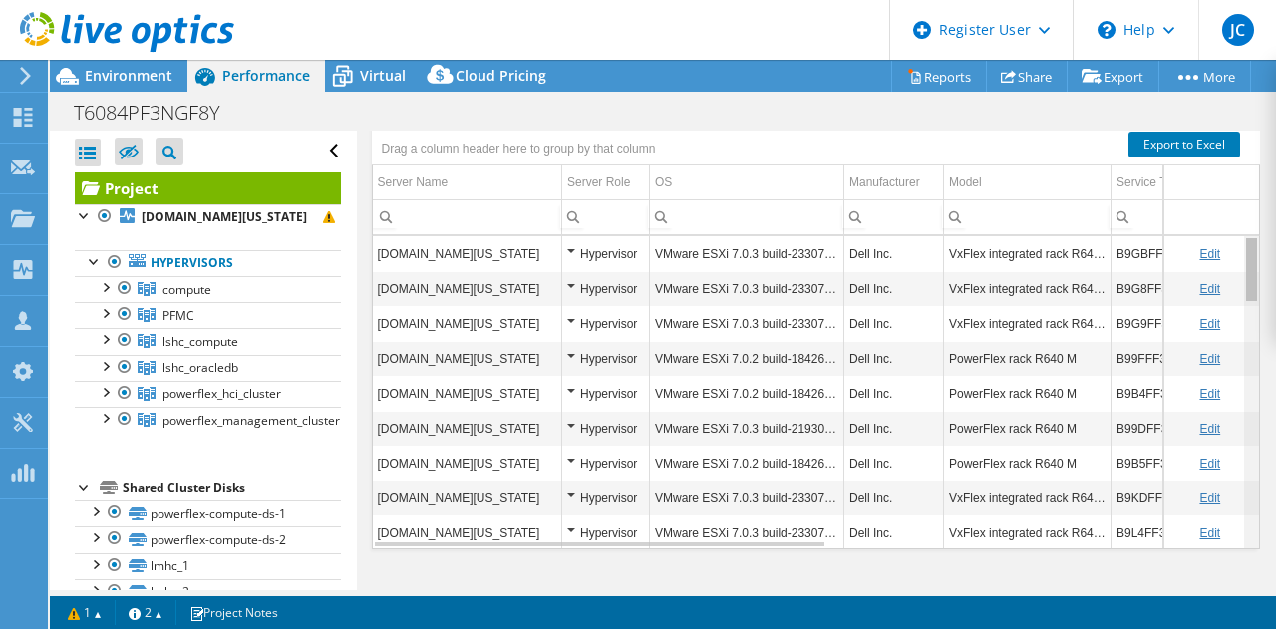
drag, startPoint x: 1238, startPoint y: 276, endPoint x: 1244, endPoint y: 245, distance: 31.5
click at [1244, 245] on body "JC Dell User Jason Cornell Jason.Cornell@dell.com Dell My Profile Log Out \n He…" at bounding box center [638, 314] width 1276 height 629
